Goal: Transaction & Acquisition: Purchase product/service

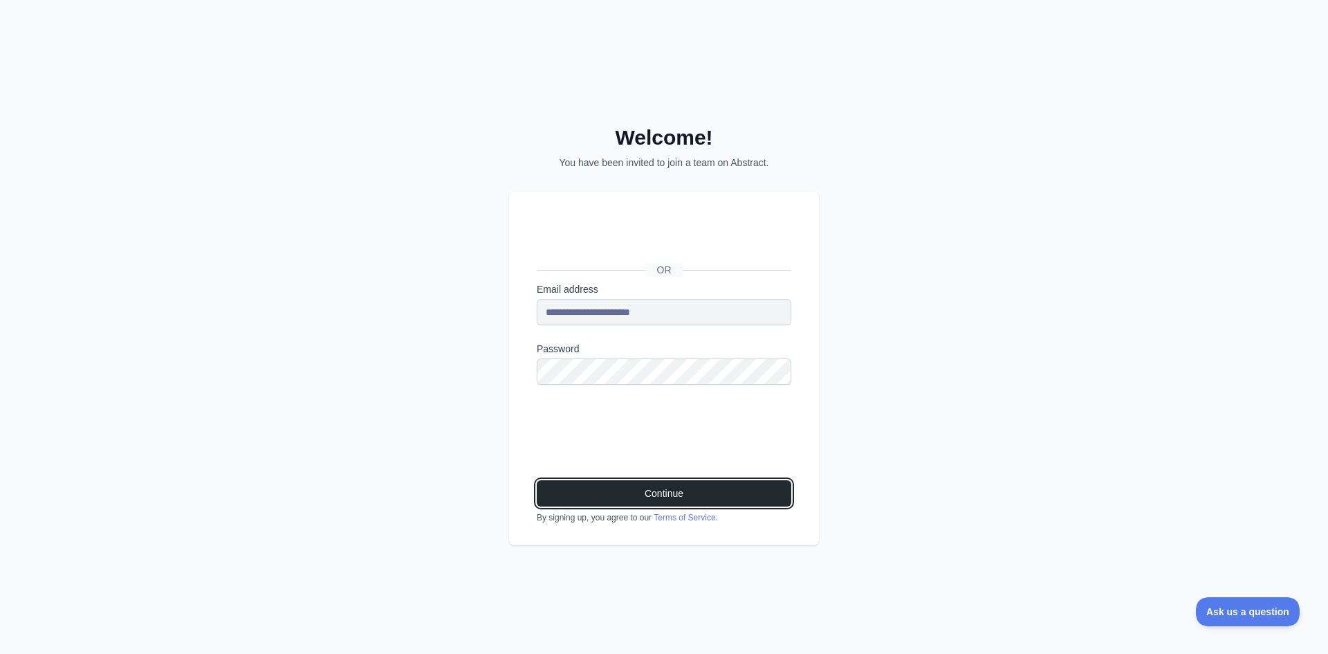
click at [654, 480] on button "Continue" at bounding box center [664, 493] width 254 height 26
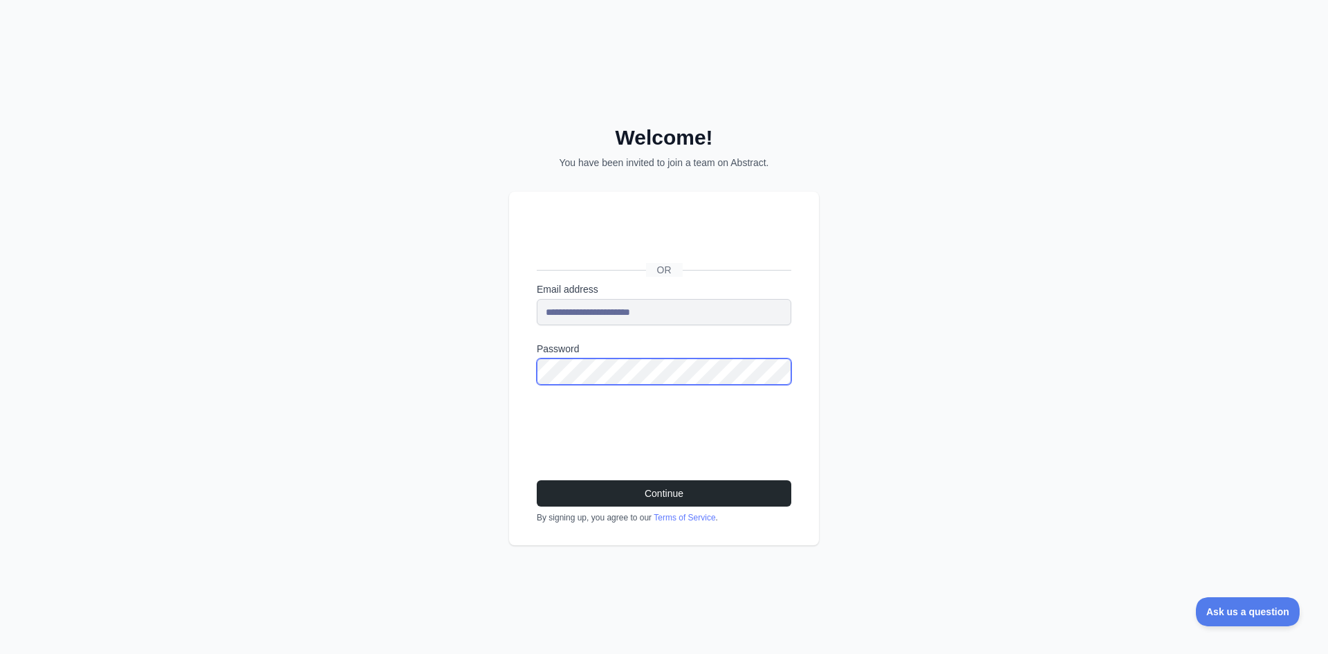
click at [503, 360] on div "**********" at bounding box center [664, 327] width 1328 height 654
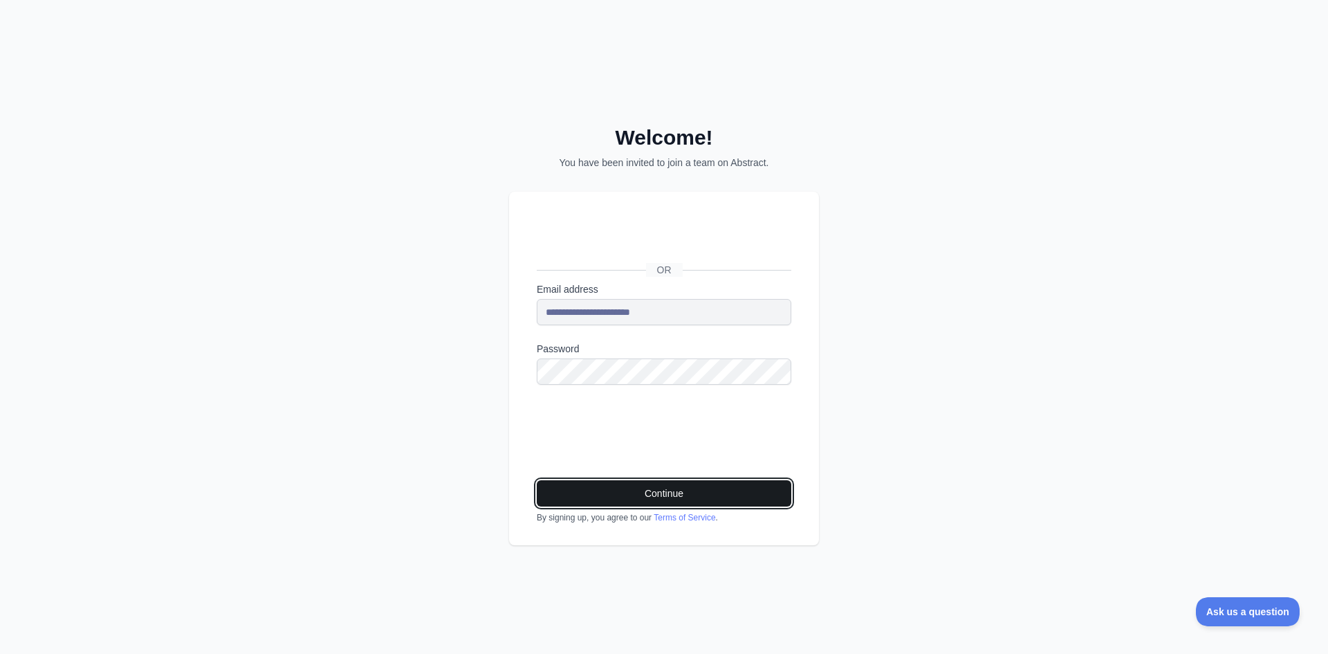
click at [636, 483] on button "Continue" at bounding box center [664, 493] width 254 height 26
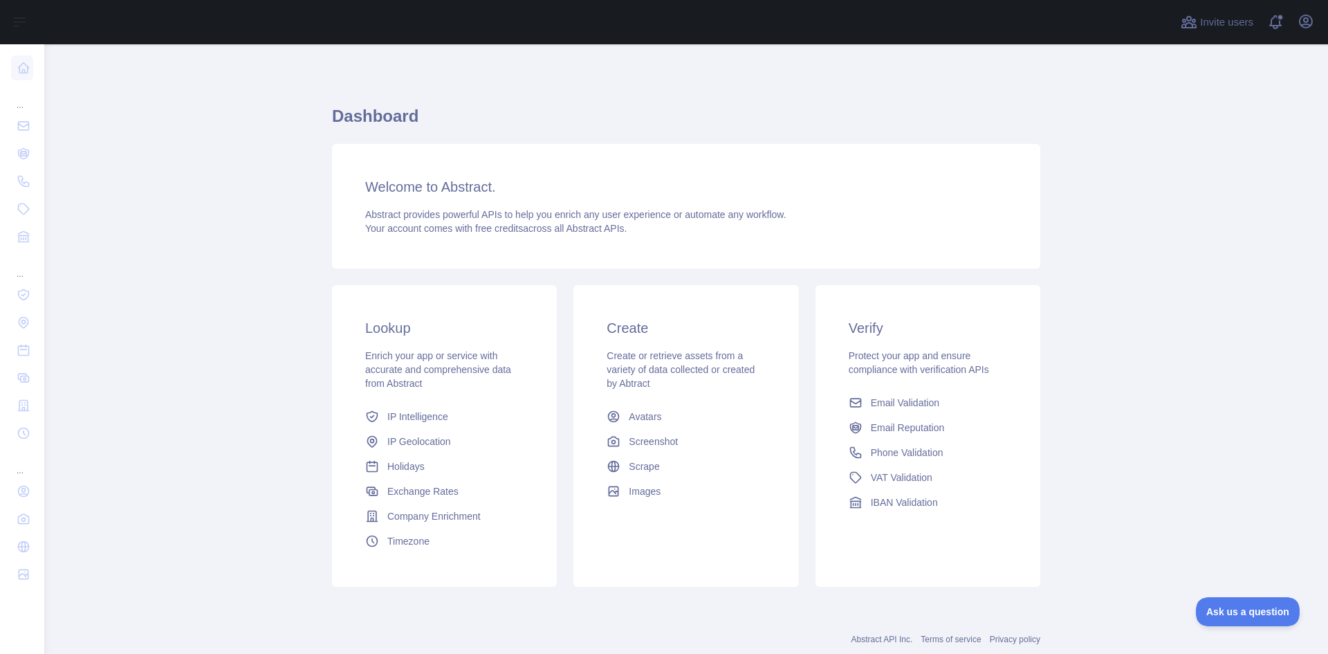
click at [66, 131] on main "Dashboard Welcome to Abstract. Abstract provides powerful APIs to help you enri…" at bounding box center [685, 348] width 1283 height 609
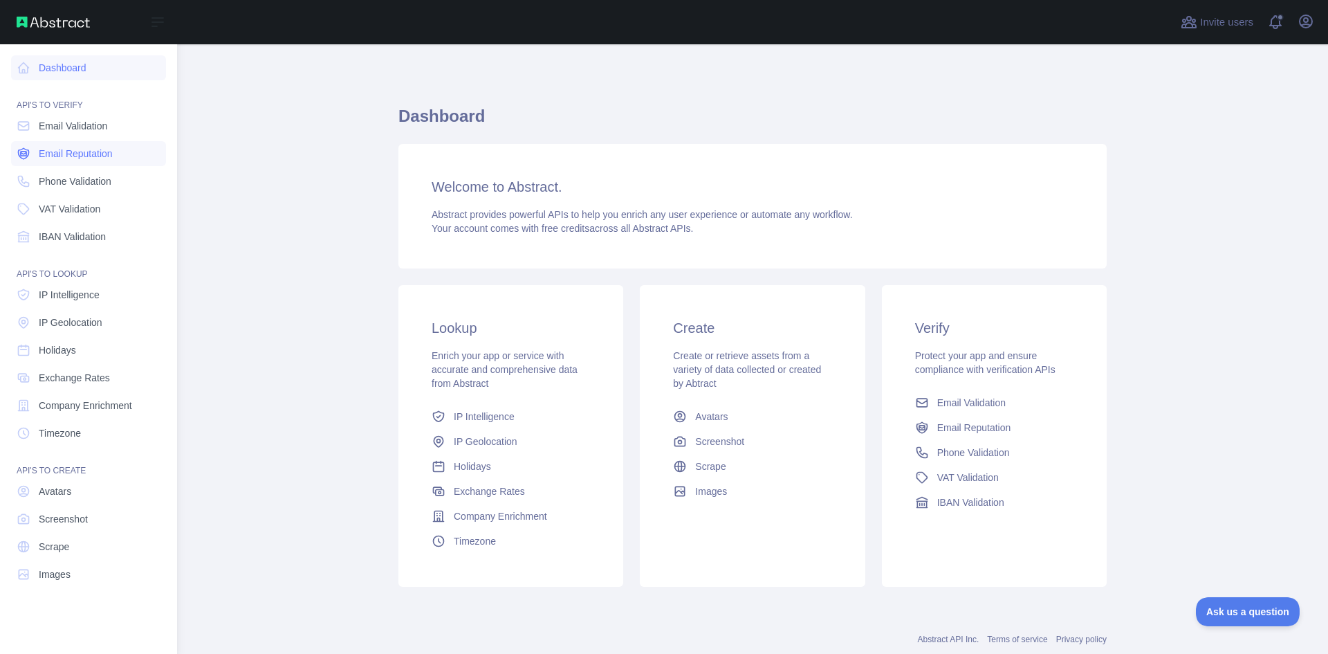
click at [24, 160] on icon at bounding box center [24, 154] width 14 height 14
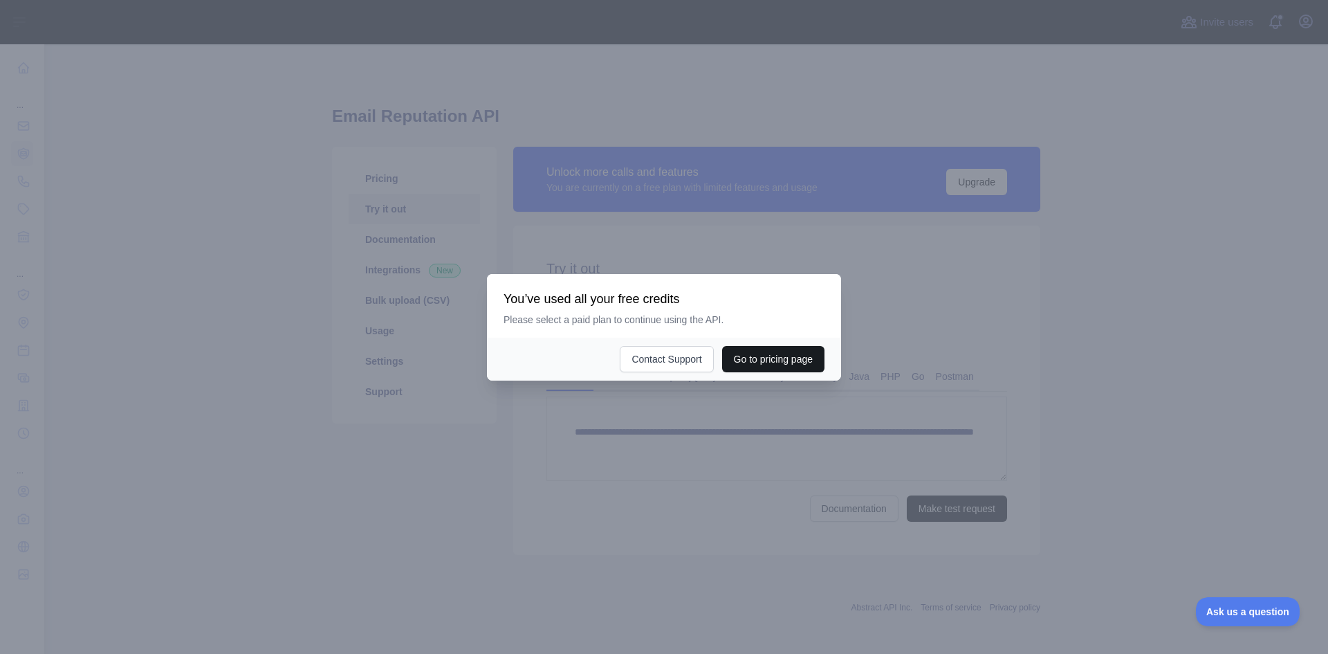
click at [743, 361] on button "Go to pricing page" at bounding box center [773, 359] width 102 height 26
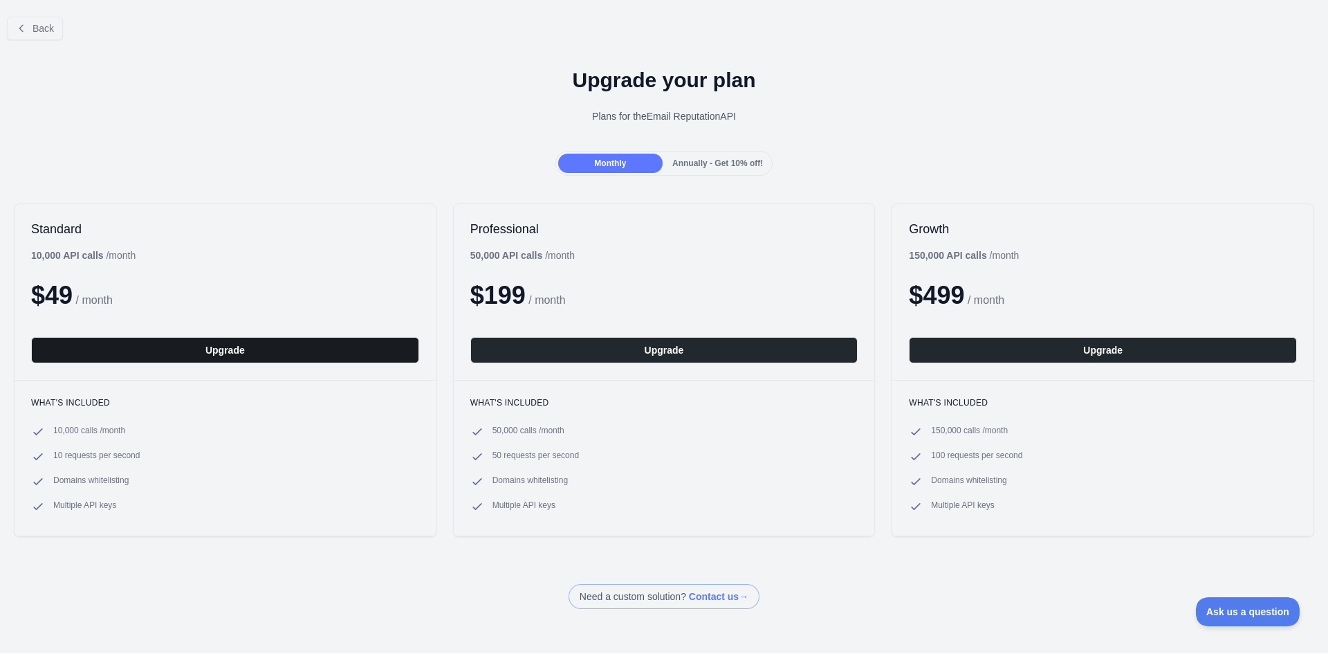
click at [243, 357] on button "Upgrade" at bounding box center [225, 350] width 388 height 26
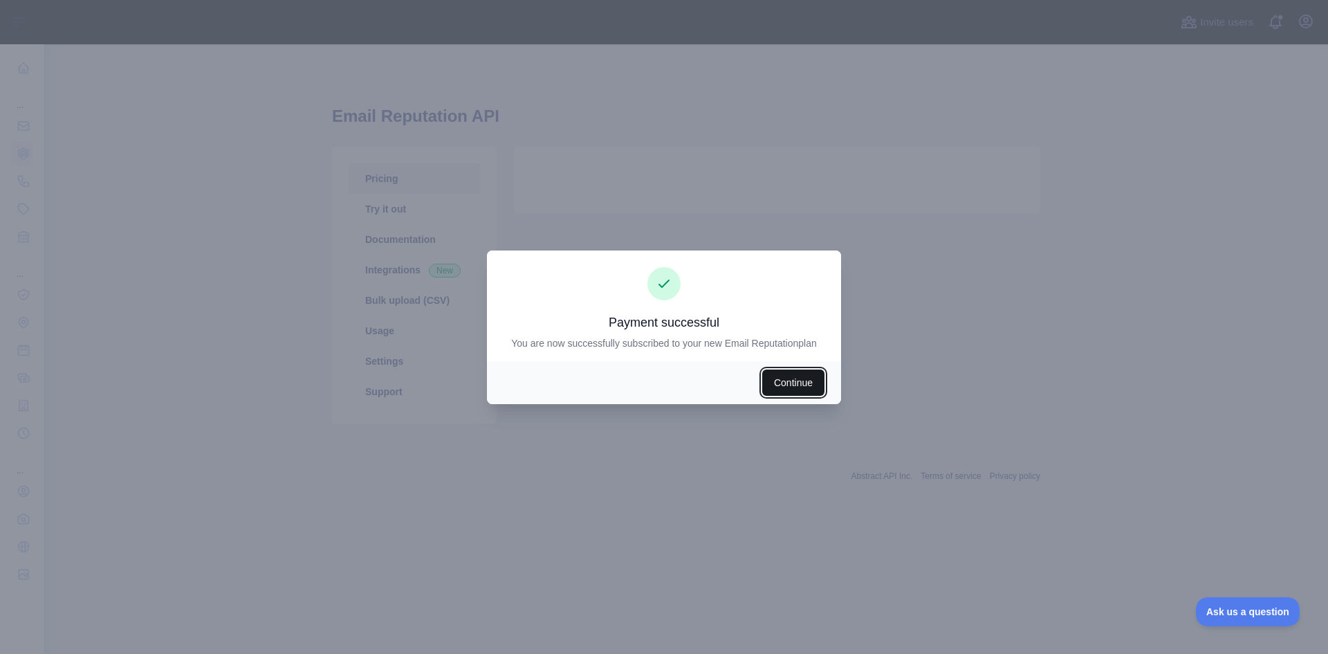
click at [765, 389] on button "Continue" at bounding box center [793, 382] width 62 height 26
click at [782, 388] on button "Continue" at bounding box center [793, 382] width 62 height 26
